Goal: Task Accomplishment & Management: Manage account settings

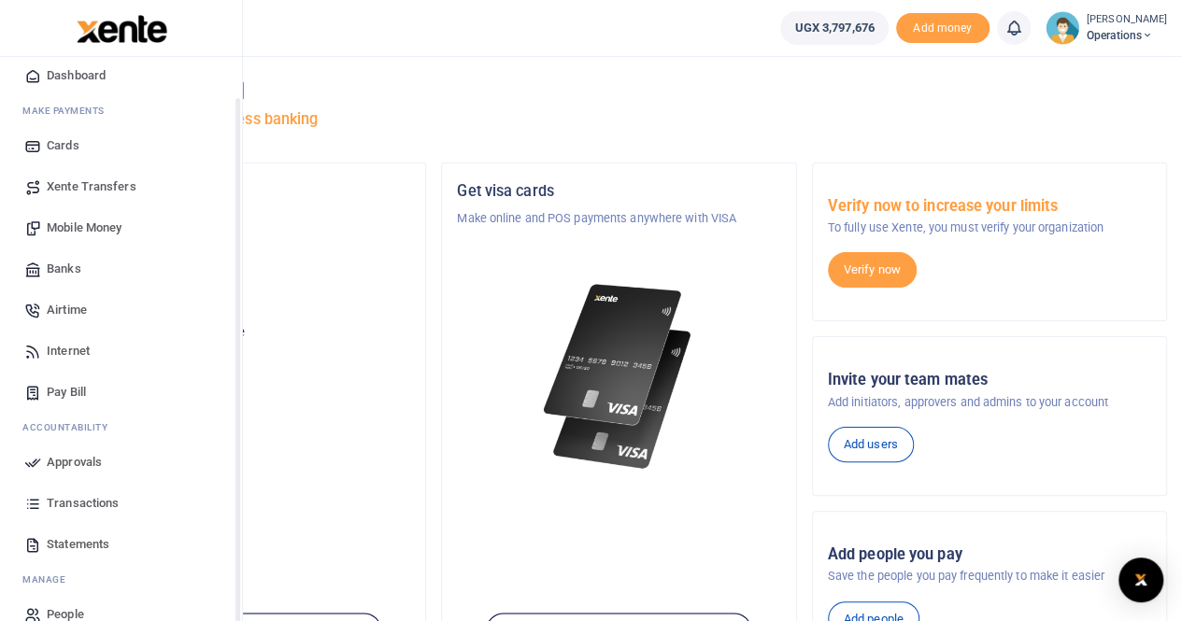
scroll to position [86, 0]
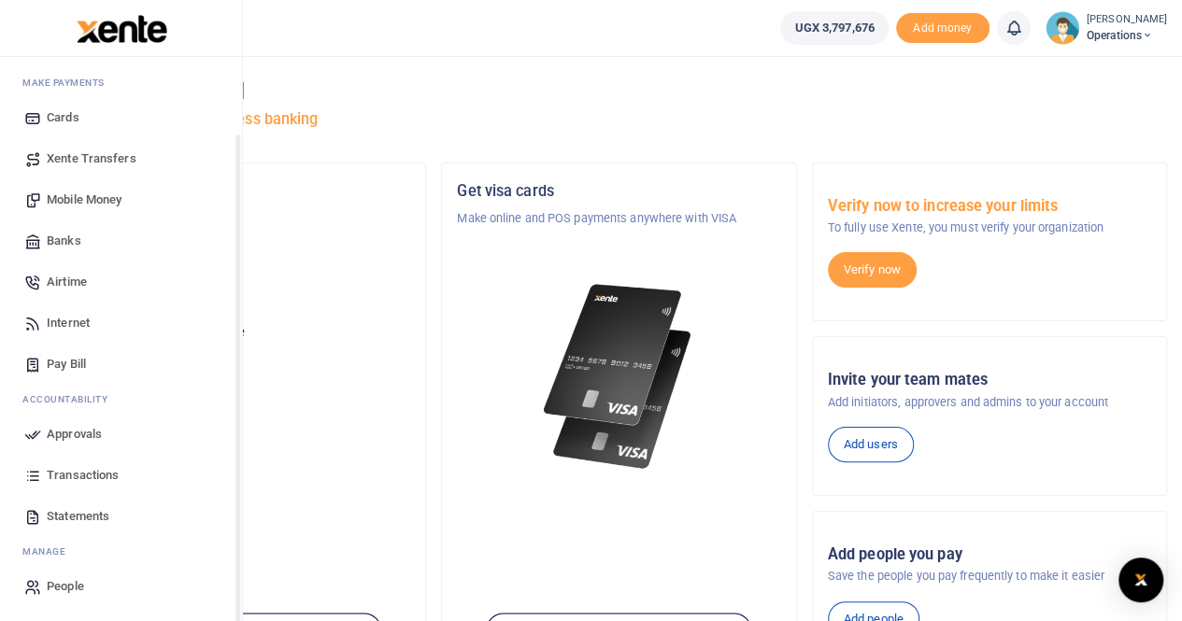
click at [90, 478] on span "Transactions" at bounding box center [83, 475] width 72 height 19
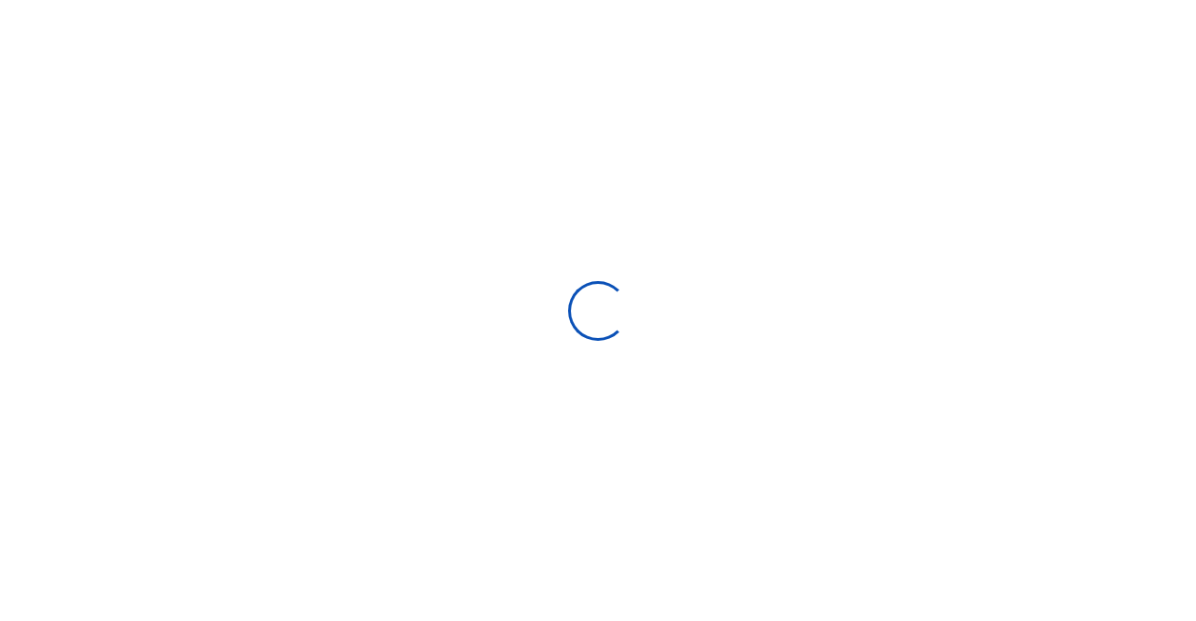
select select
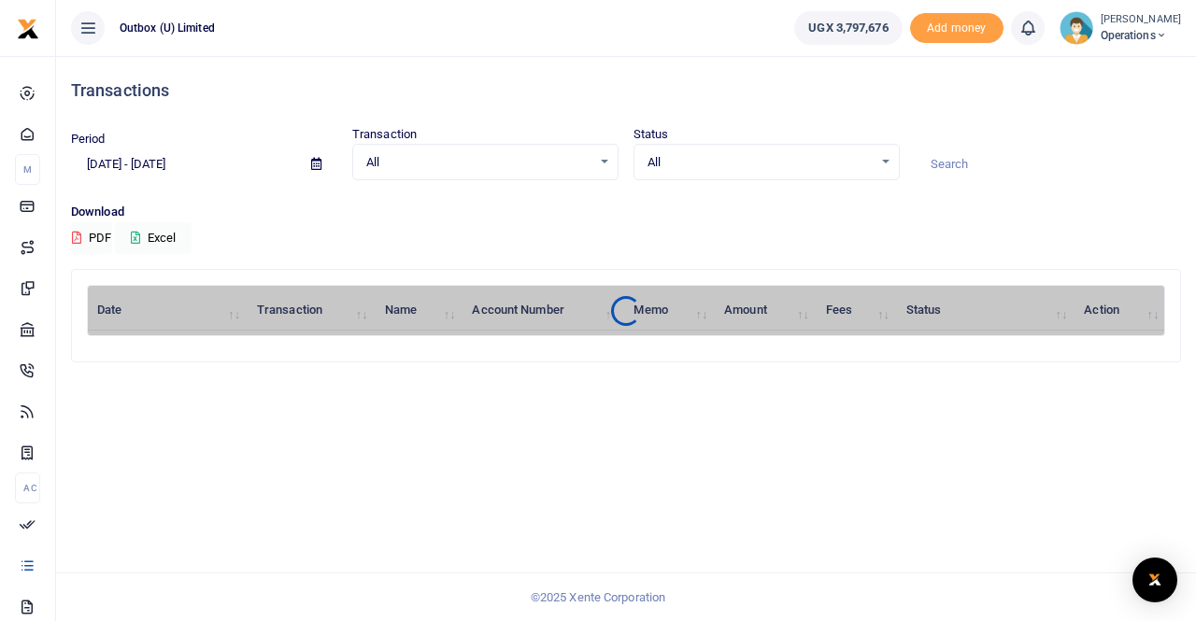
click at [314, 167] on icon at bounding box center [316, 164] width 10 height 12
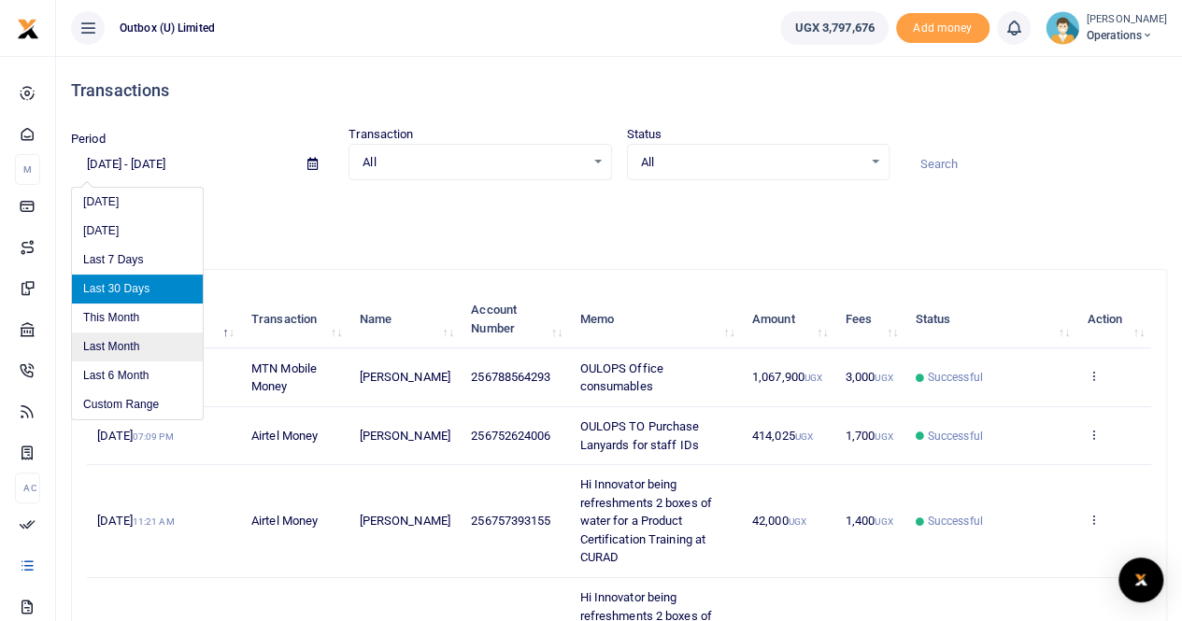
click at [142, 340] on li "Last Month" at bounding box center [137, 347] width 131 height 29
type input "09/01/2025 - 09/30/2025"
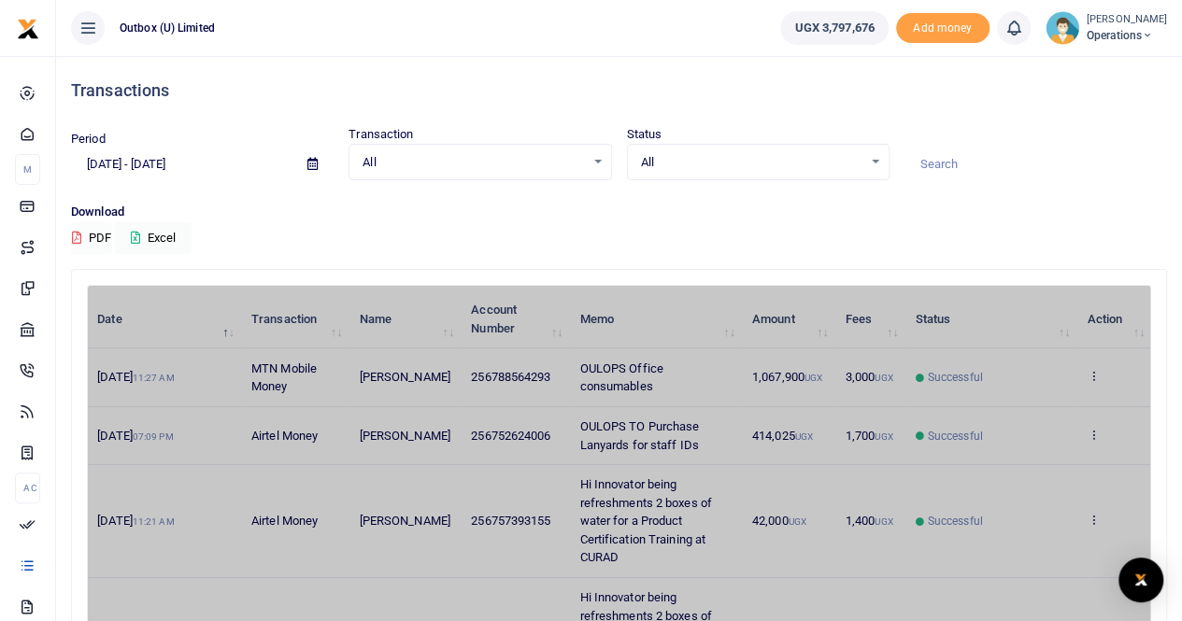
click at [93, 238] on button "PDF" at bounding box center [91, 238] width 41 height 32
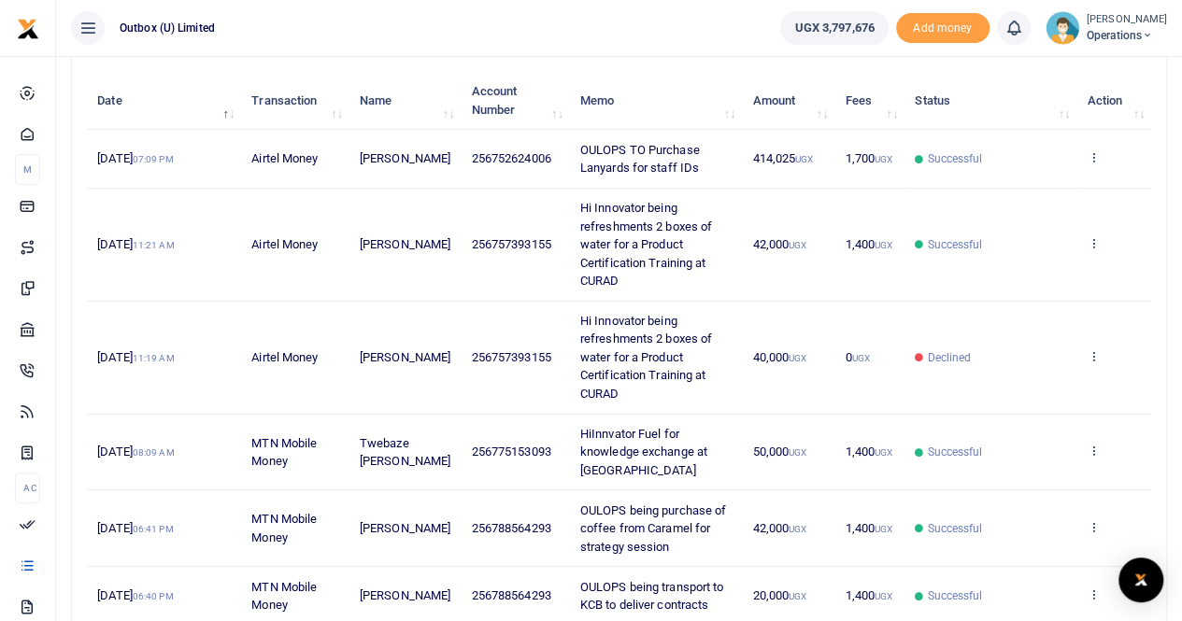
scroll to position [202, 0]
